Goal: Task Accomplishment & Management: Manage account settings

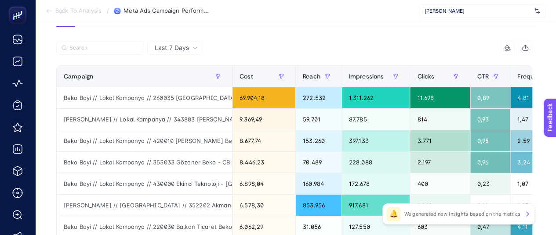
scroll to position [34, 0]
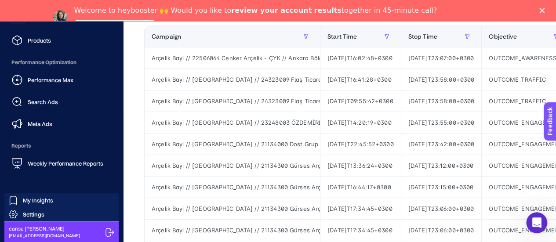
scroll to position [176, 0]
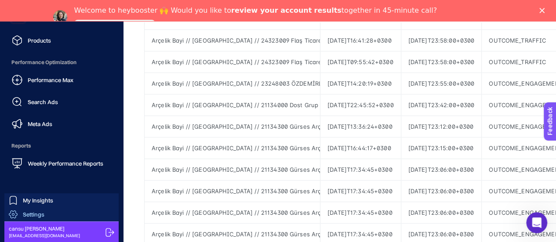
click at [33, 220] on link "Settings" at bounding box center [61, 214] width 114 height 14
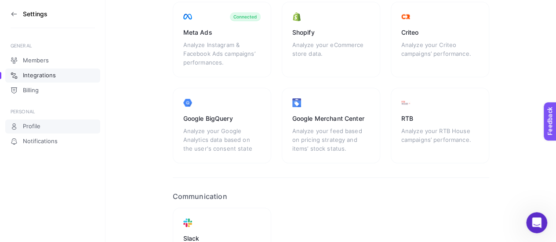
click at [33, 125] on span "Profile" at bounding box center [32, 126] width 18 height 7
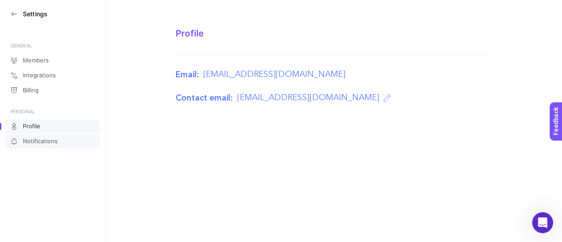
click at [41, 143] on span "Notifications" at bounding box center [40, 141] width 35 height 7
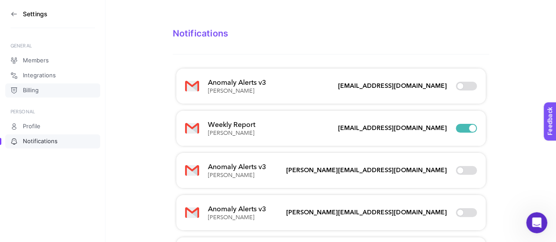
click at [36, 90] on span "Billing" at bounding box center [31, 90] width 16 height 7
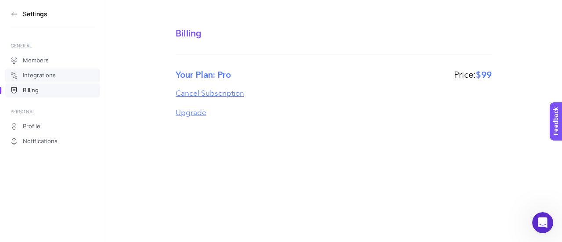
click at [43, 76] on span "Integrations" at bounding box center [39, 75] width 33 height 7
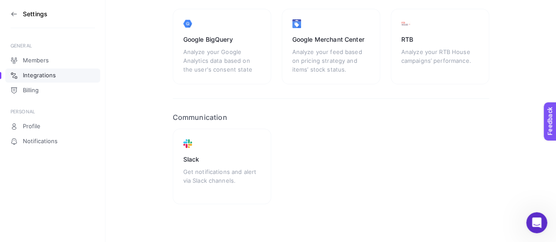
scroll to position [258, 0]
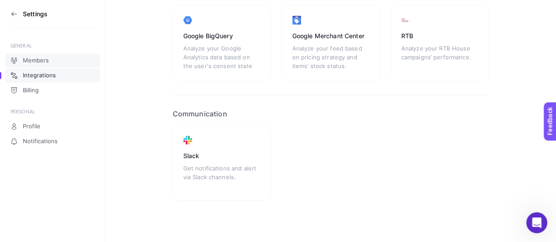
click at [31, 59] on span "Members" at bounding box center [36, 60] width 26 height 7
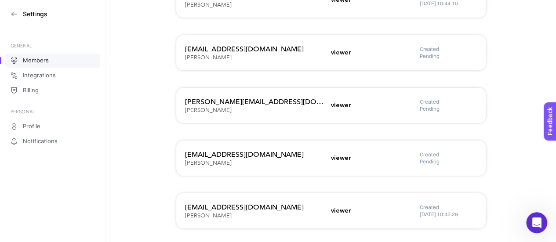
scroll to position [592, 0]
